Goal: Transaction & Acquisition: Book appointment/travel/reservation

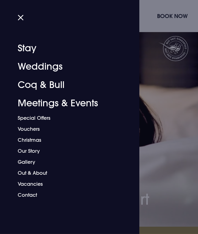
scroll to position [8, 0]
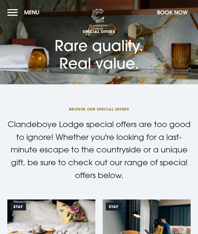
checkbox input "true"
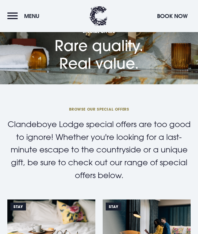
click at [174, 17] on button "Book Now" at bounding box center [172, 15] width 37 height 13
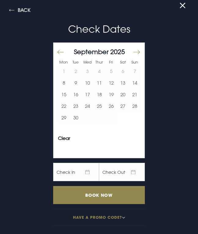
click at [125, 86] on button "13" at bounding box center [123, 83] width 12 height 12
click at [135, 83] on button "14" at bounding box center [135, 83] width 12 height 12
click at [105, 195] on input "Book Now" at bounding box center [99, 195] width 92 height 18
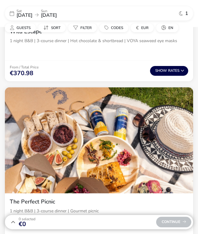
scroll to position [1476, 0]
